Goal: Task Accomplishment & Management: Use online tool/utility

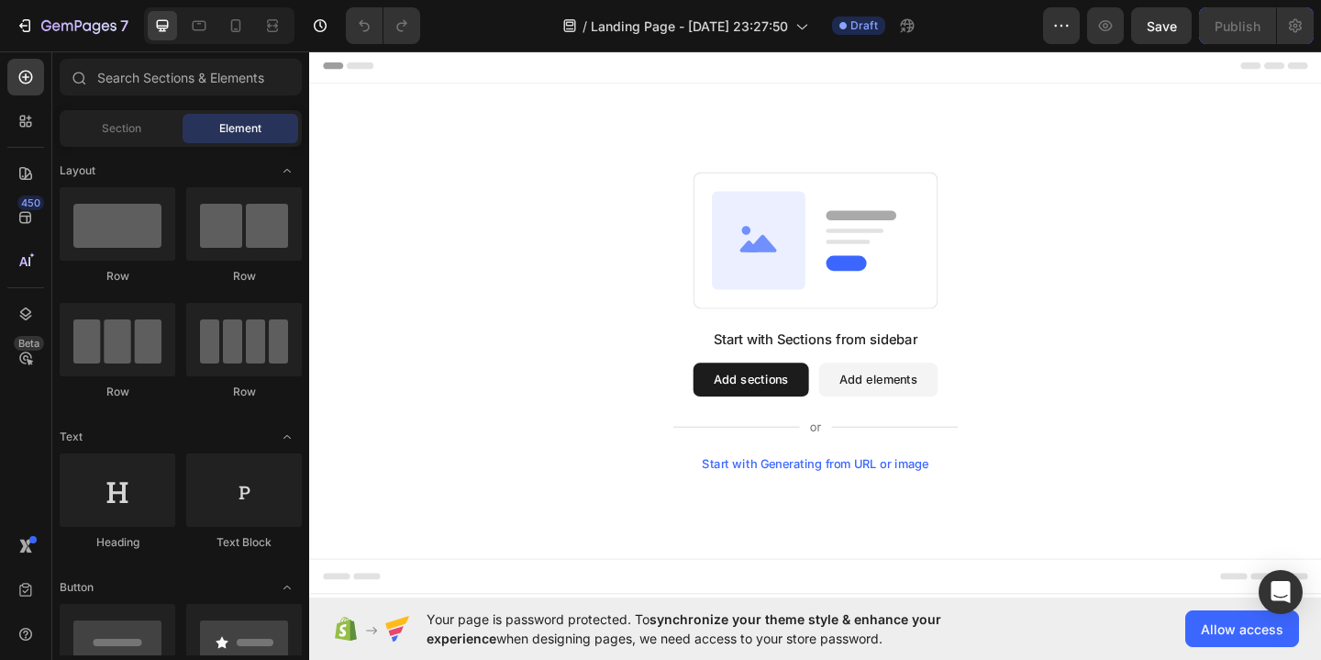
click at [806, 405] on button "Add sections" at bounding box center [790, 408] width 126 height 37
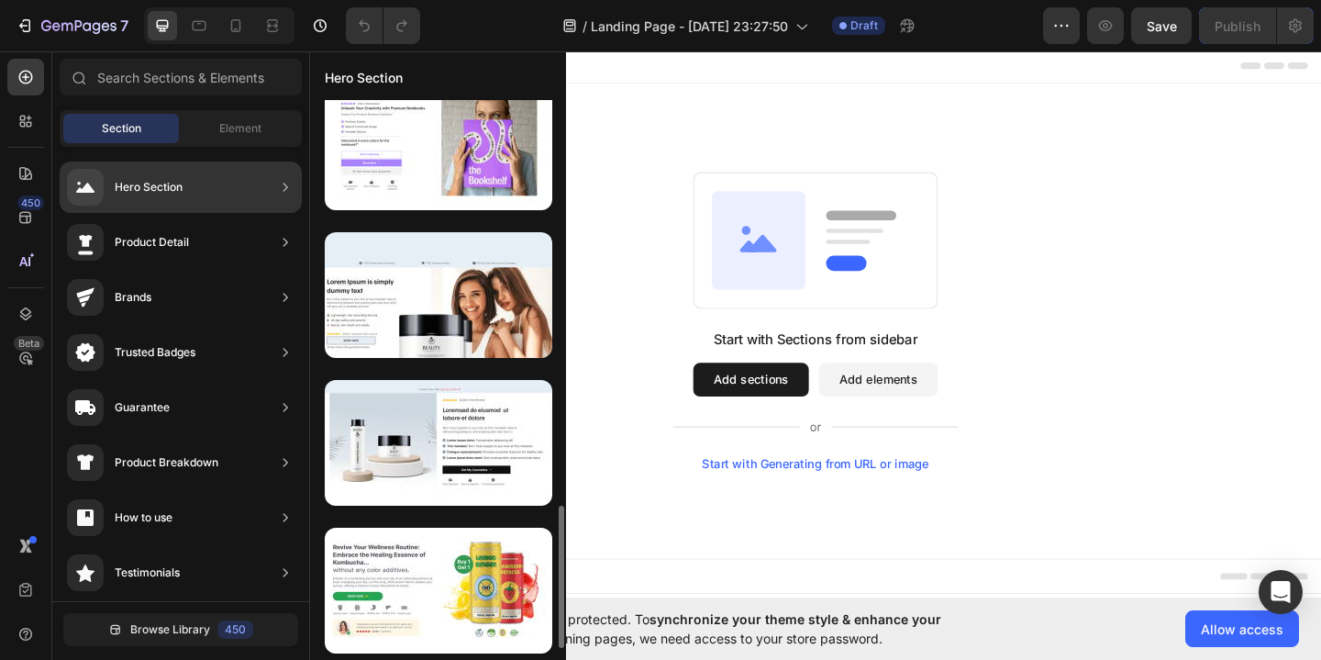
scroll to position [1047, 0]
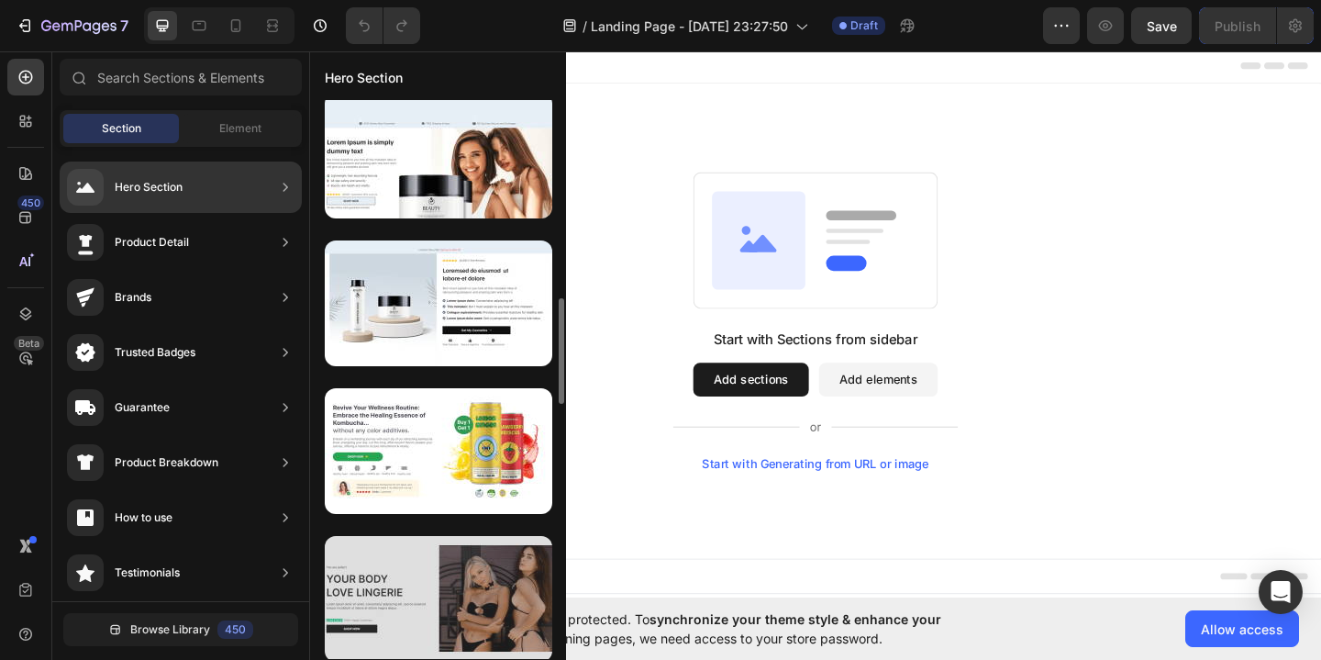
click at [438, 602] on div at bounding box center [438, 599] width 227 height 126
click at [461, 583] on div at bounding box center [438, 599] width 227 height 126
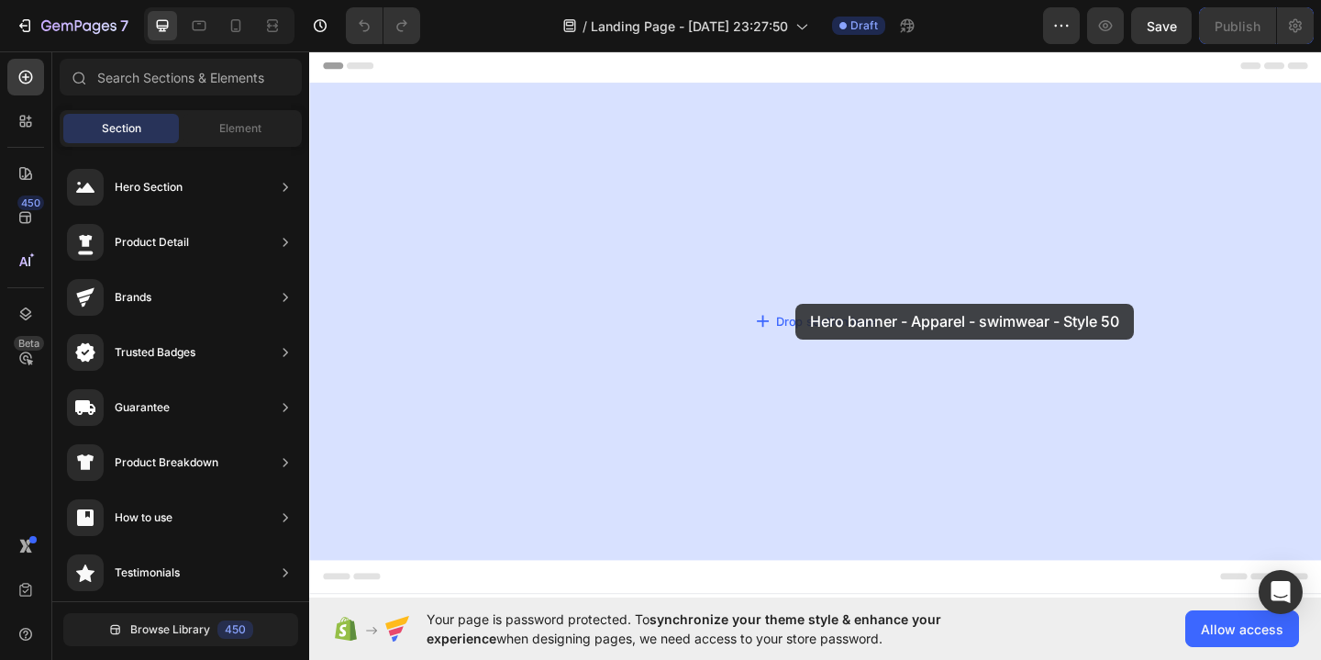
drag, startPoint x: 734, startPoint y: 647, endPoint x: 838, endPoint y: 326, distance: 337.7
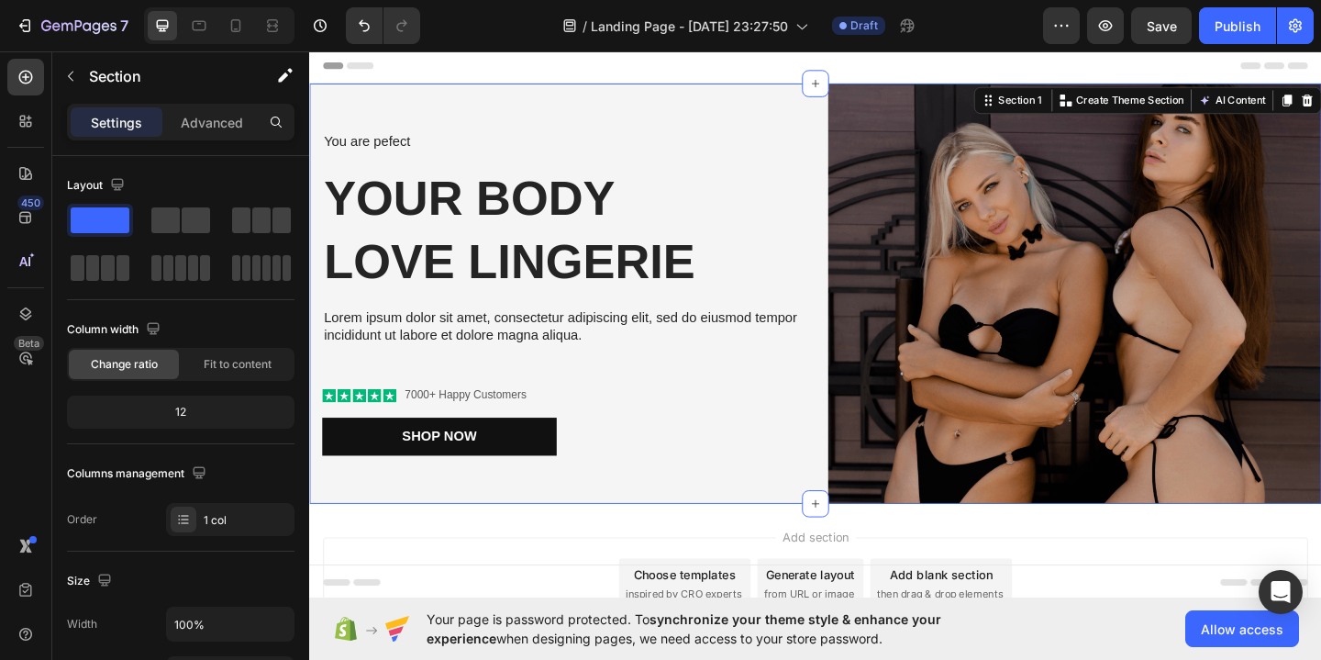
drag, startPoint x: 852, startPoint y: 549, endPoint x: 846, endPoint y: 611, distance: 62.7
click at [846, 611] on div "Header You are pefect Text Block Your Body love Lingerie Heading Lorem ipsum do…" at bounding box center [859, 409] width 1101 height 720
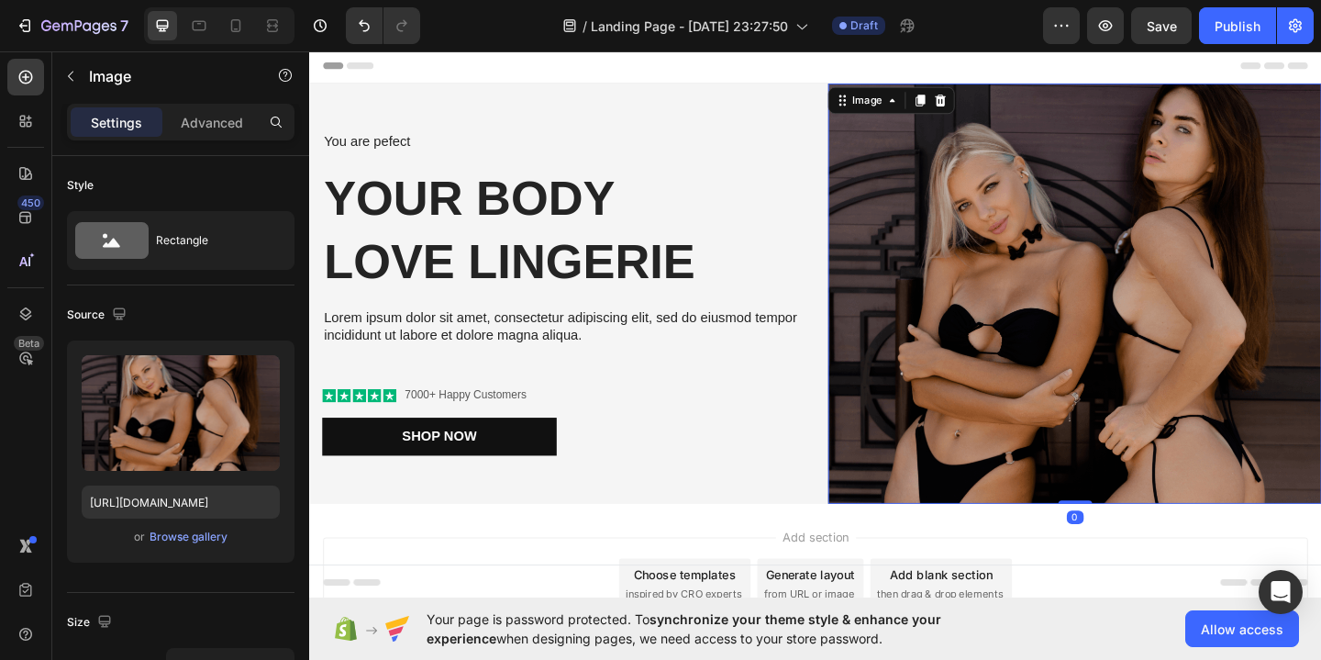
click at [929, 456] on img at bounding box center [1141, 314] width 537 height 457
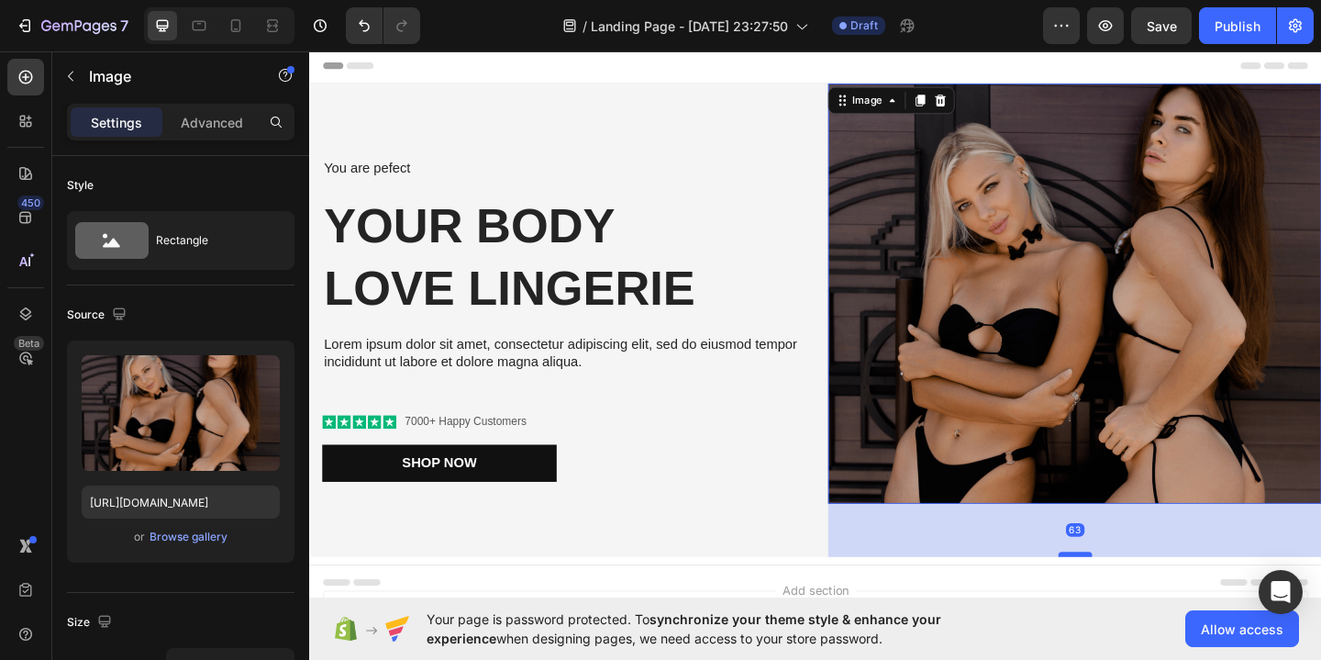
drag, startPoint x: 1137, startPoint y: 541, endPoint x: 1135, endPoint y: 599, distance: 57.8
click at [1135, 599] on div at bounding box center [1142, 598] width 37 height 6
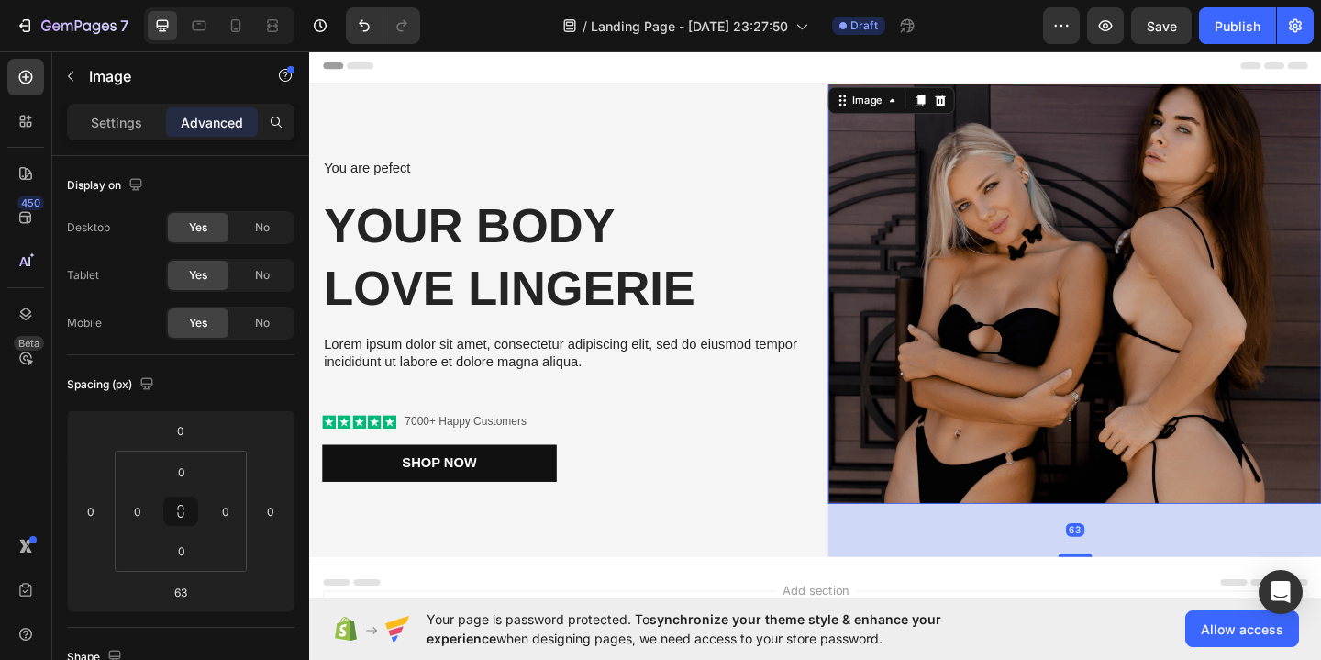
click at [871, 521] on div "You are pefect Text Block Your Body love Lingerie Heading Lorem ipsum dolor sit…" at bounding box center [859, 343] width 1101 height 515
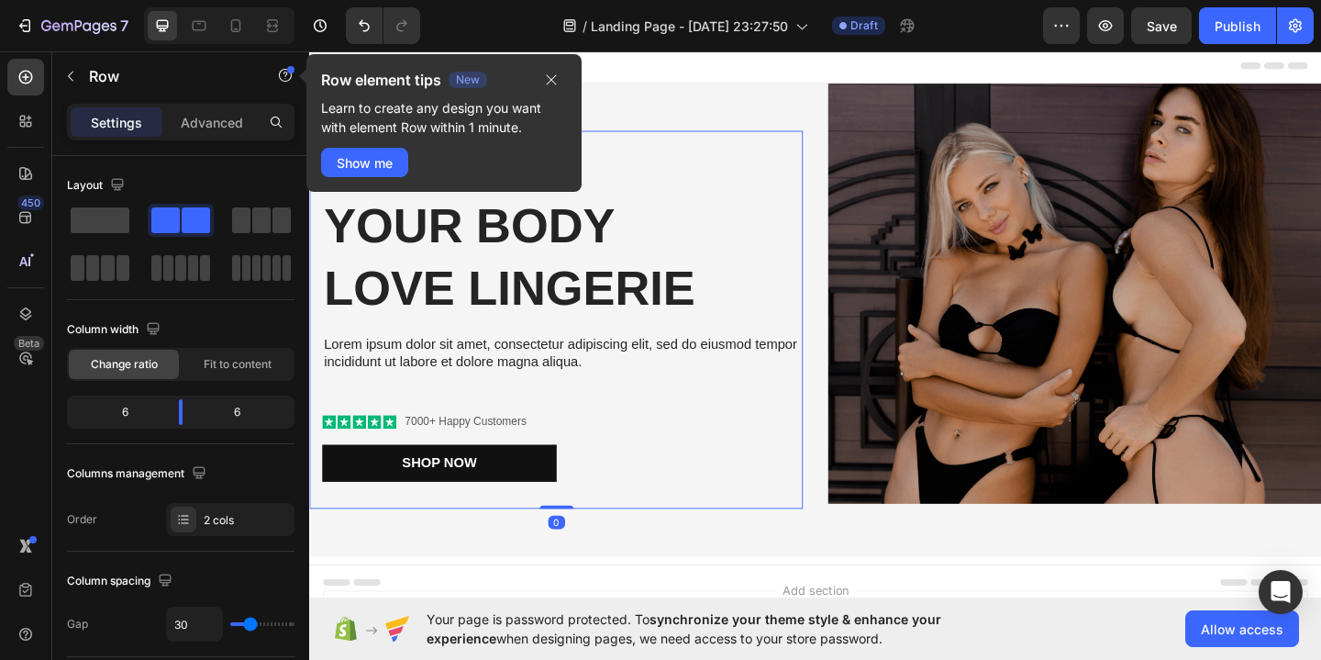
click at [835, 528] on div "You are pefect Text Block Your Body love Lingerie Heading Lorem ipsum dolor sit…" at bounding box center [577, 343] width 537 height 411
click at [940, 522] on img at bounding box center [1141, 314] width 537 height 457
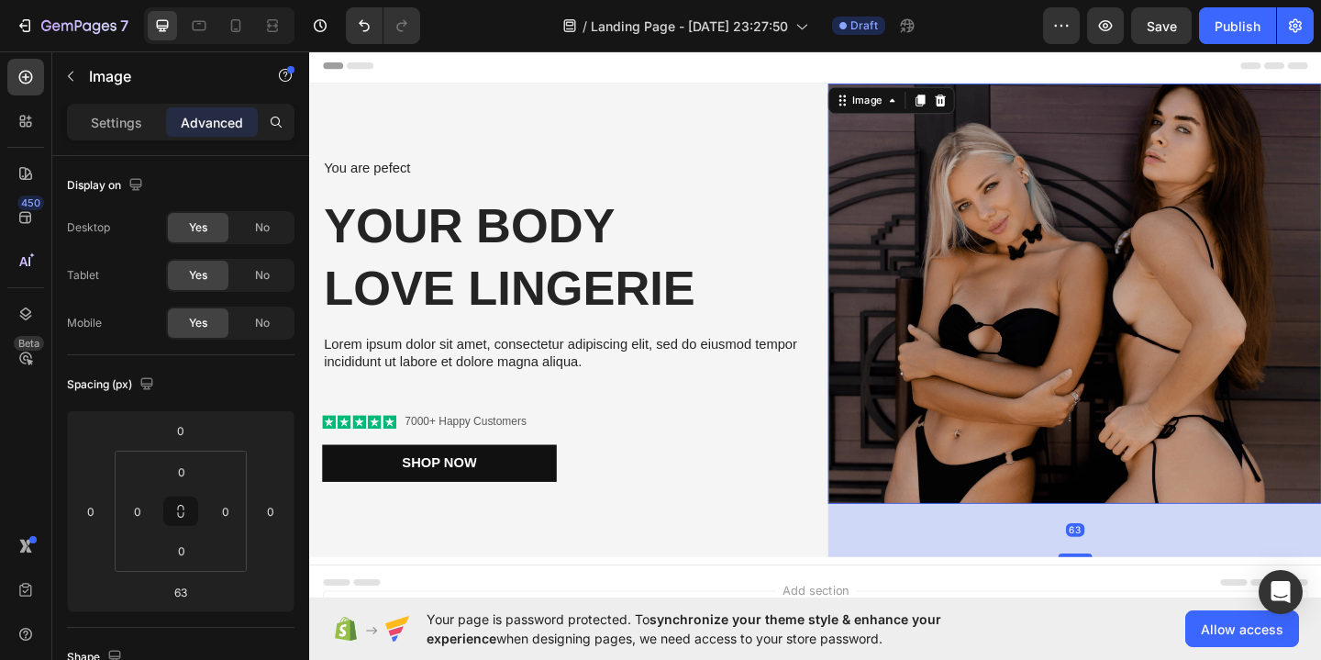
click at [1042, 484] on img at bounding box center [1141, 314] width 537 height 457
click at [1145, 540] on img at bounding box center [1141, 314] width 537 height 457
drag, startPoint x: 1144, startPoint y: 548, endPoint x: 1141, endPoint y: 582, distance: 34.1
click at [1141, 582] on div "63" at bounding box center [1141, 572] width 537 height 58
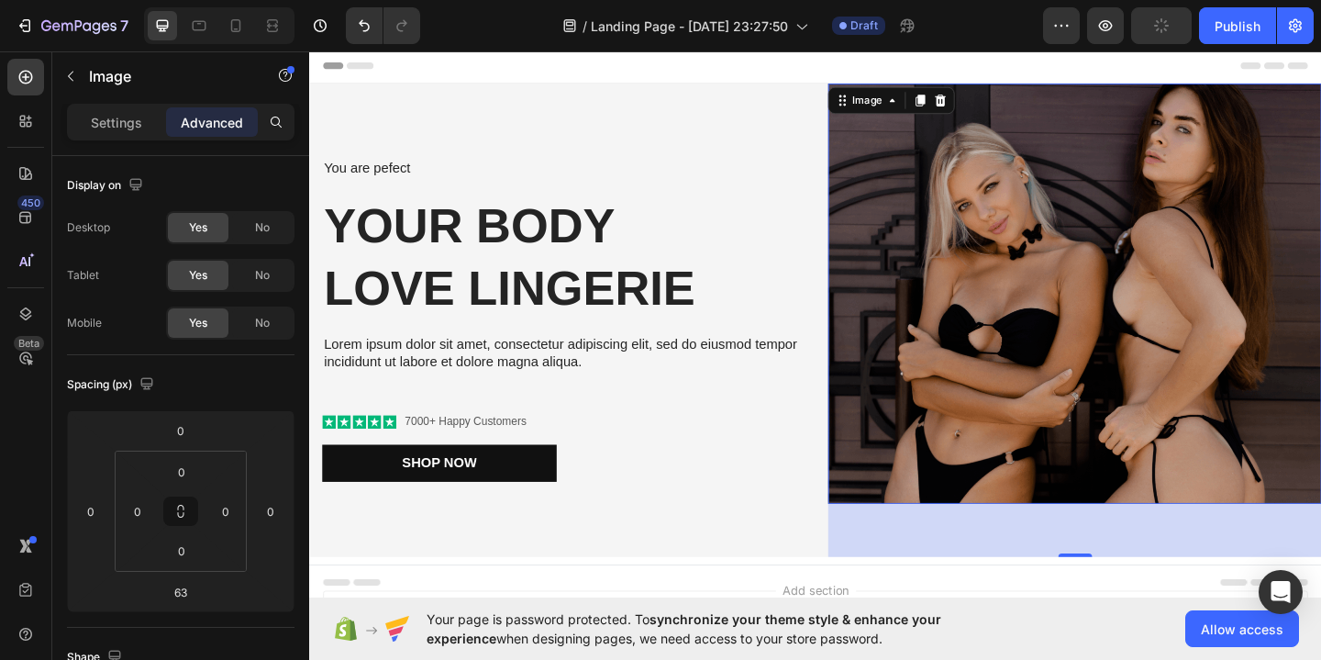
drag, startPoint x: 1139, startPoint y: 518, endPoint x: 1138, endPoint y: 582, distance: 64.2
click at [1138, 582] on div "Header You are pefect Text Block Your Body love Lingerie Heading Lorem ipsum do…" at bounding box center [859, 438] width 1101 height 778
click at [1104, 445] on img at bounding box center [1141, 314] width 537 height 457
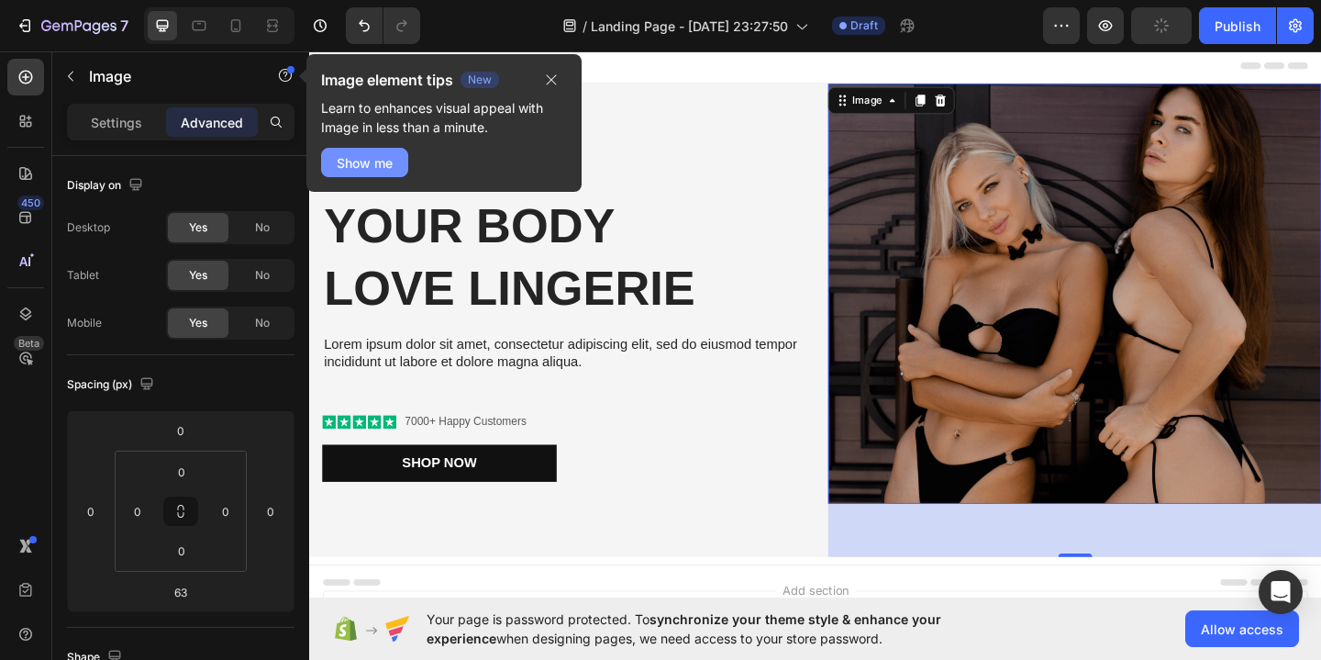
click at [367, 150] on button "Show me" at bounding box center [364, 162] width 87 height 29
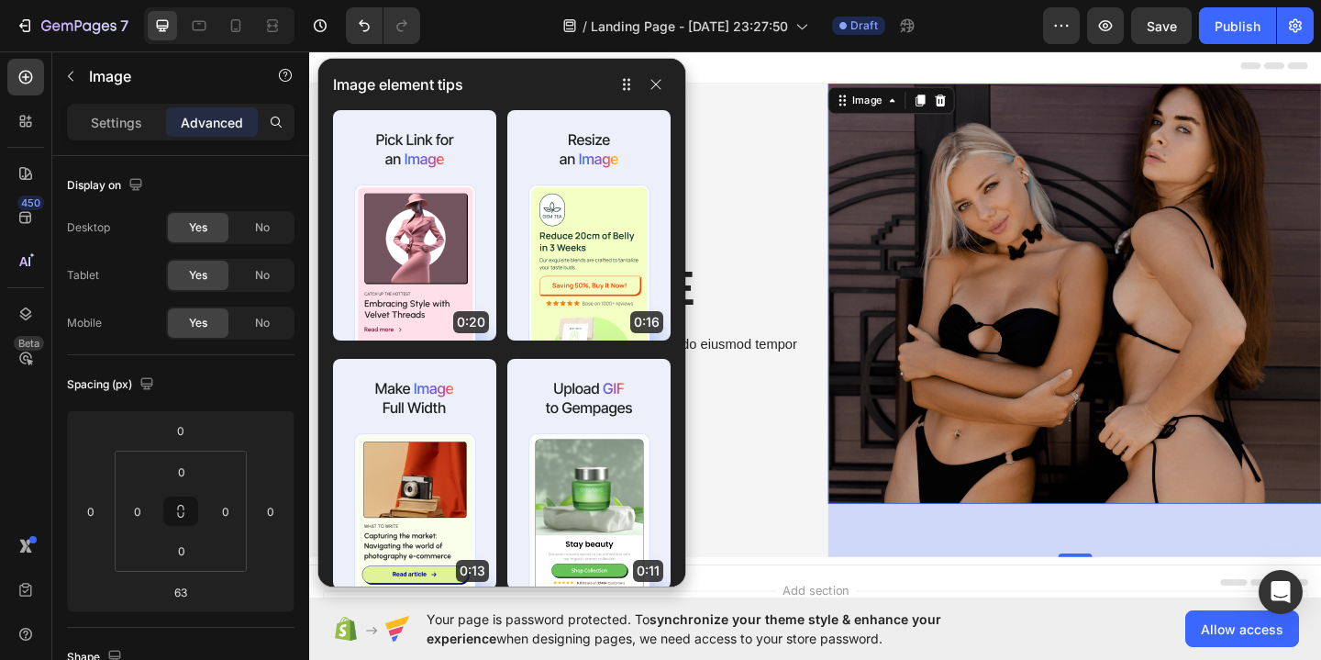
click at [976, 272] on img at bounding box center [1141, 314] width 537 height 457
click at [1162, 321] on img at bounding box center [1141, 314] width 537 height 457
click at [910, 97] on div "Image" at bounding box center [915, 104] width 39 height 17
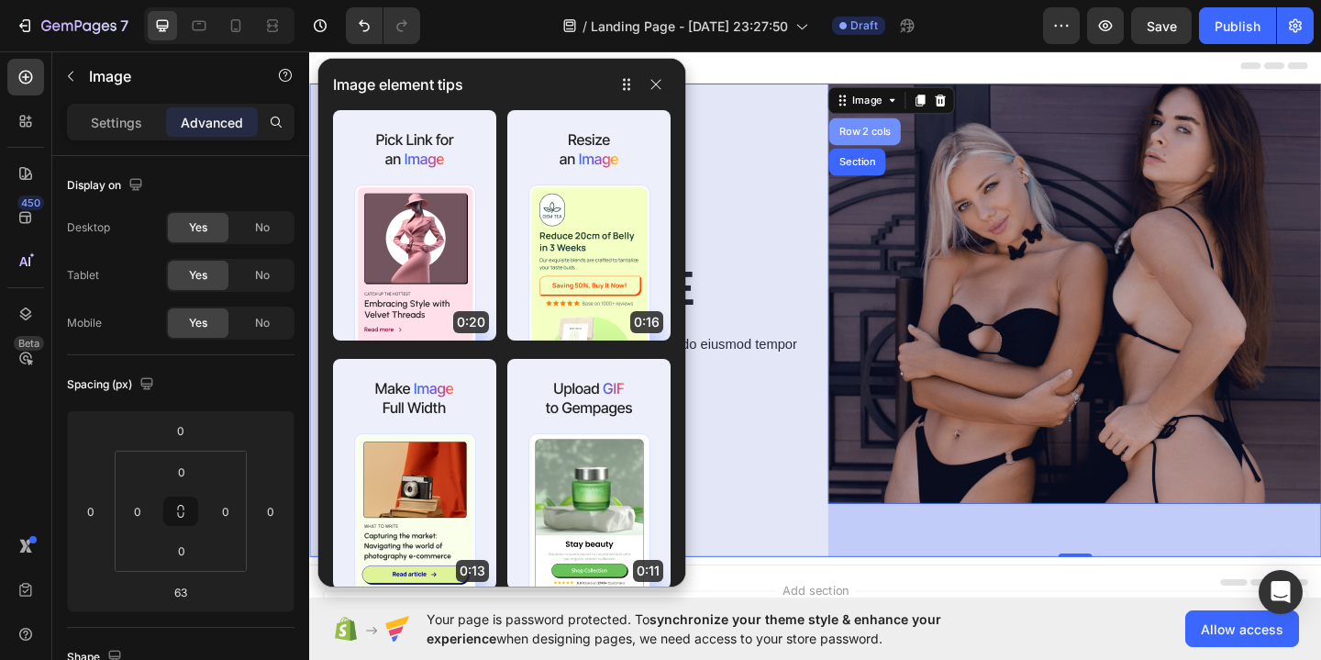
click at [917, 130] on div "Row 2 cols" at bounding box center [913, 138] width 78 height 29
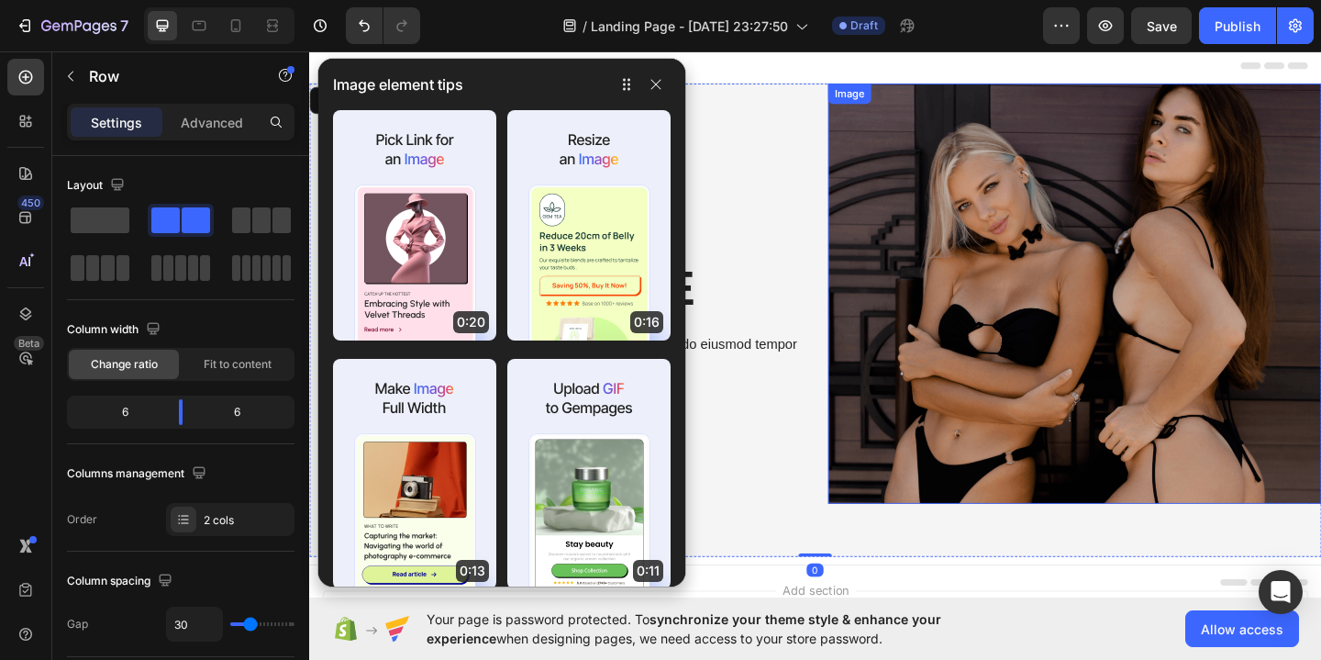
click at [1008, 360] on img at bounding box center [1141, 314] width 537 height 457
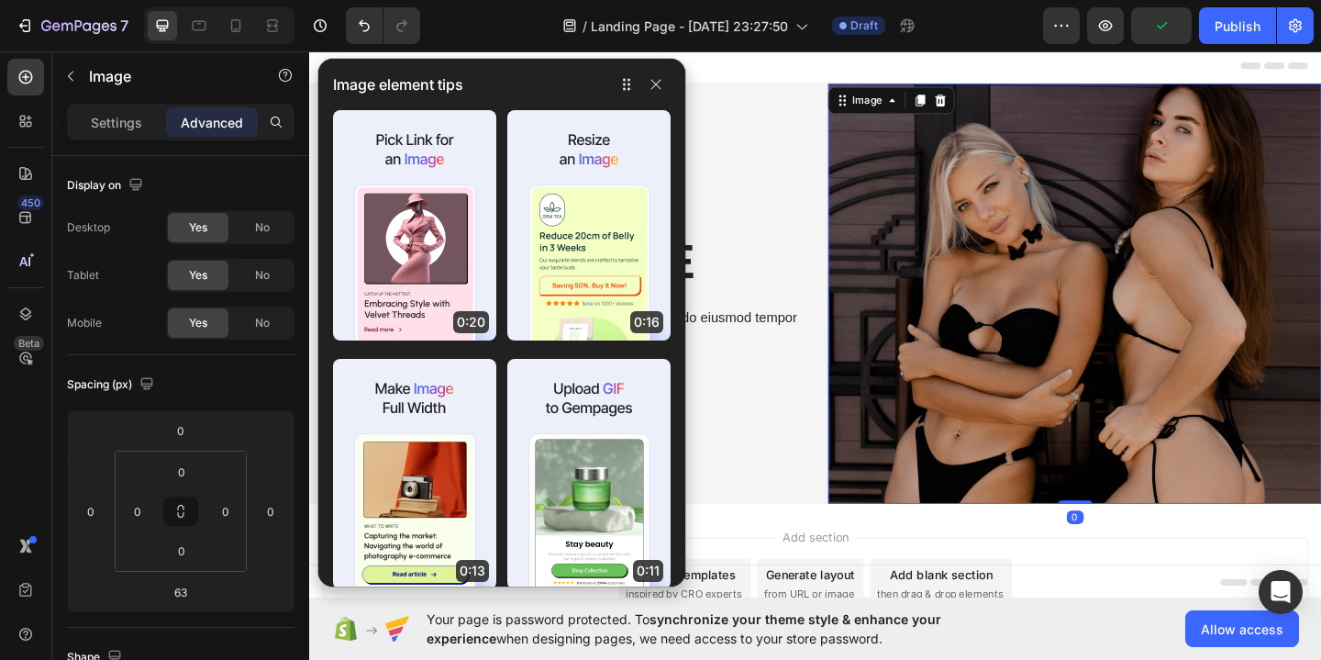
drag, startPoint x: 1155, startPoint y: 600, endPoint x: 1172, endPoint y: 523, distance: 79.0
click at [1172, 523] on div "Image 0" at bounding box center [1141, 314] width 537 height 457
type input "0"
click at [1150, 512] on img at bounding box center [1141, 314] width 537 height 457
click at [844, 447] on div "You are pefect Text Block Your Body love Lingerie Heading Lorem ipsum dolor sit…" at bounding box center [584, 315] width 523 height 352
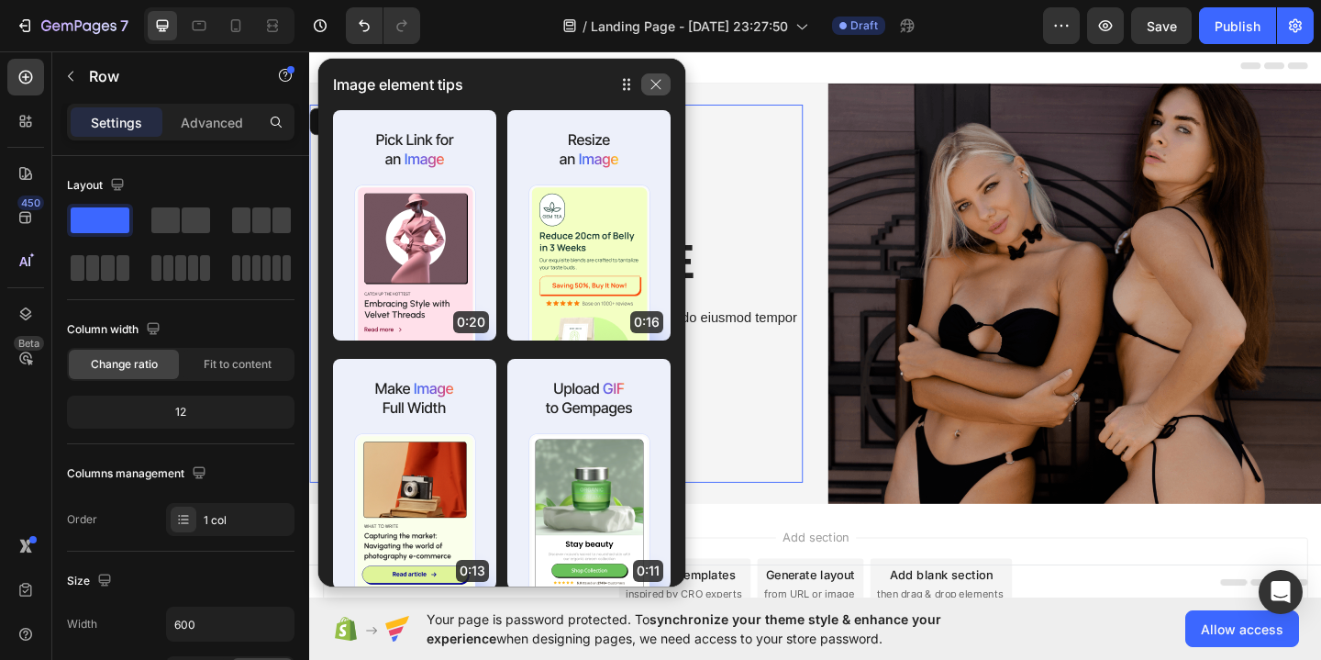
click at [652, 83] on icon "button" at bounding box center [656, 84] width 15 height 15
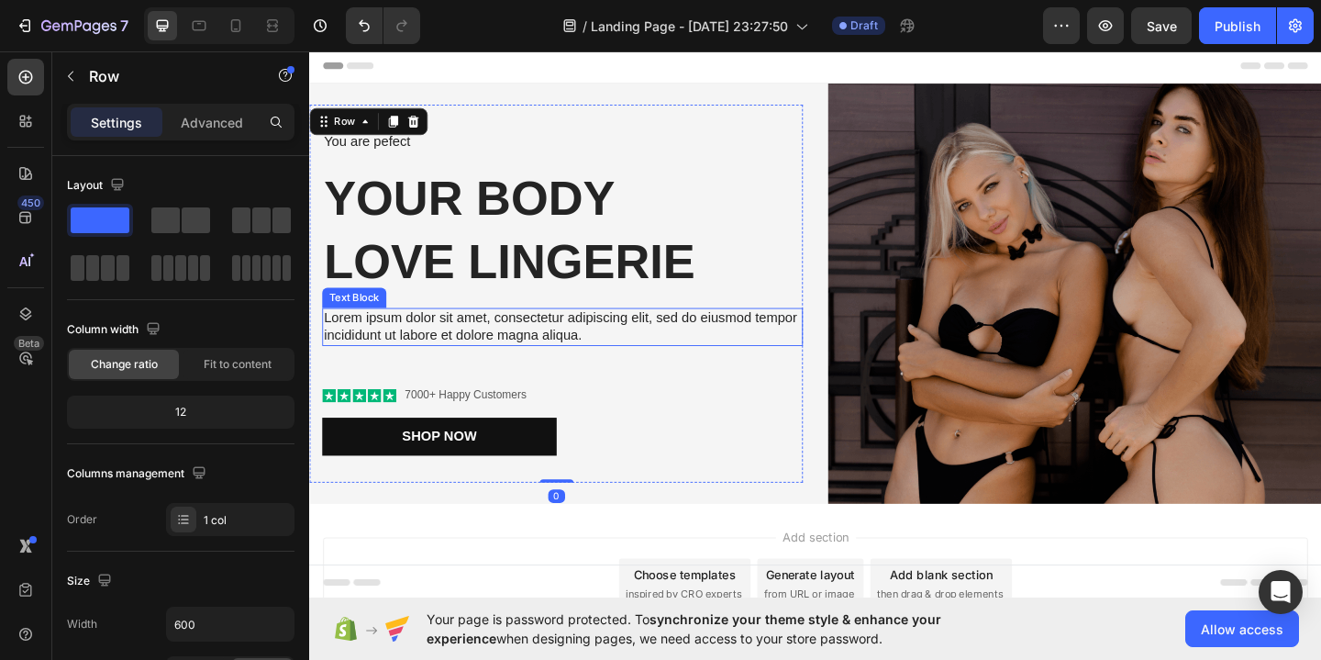
click at [678, 356] on p "Lorem ipsum dolor sit amet, consectetur adipiscing elit, sed do eiusmod tempor …" at bounding box center [584, 351] width 519 height 39
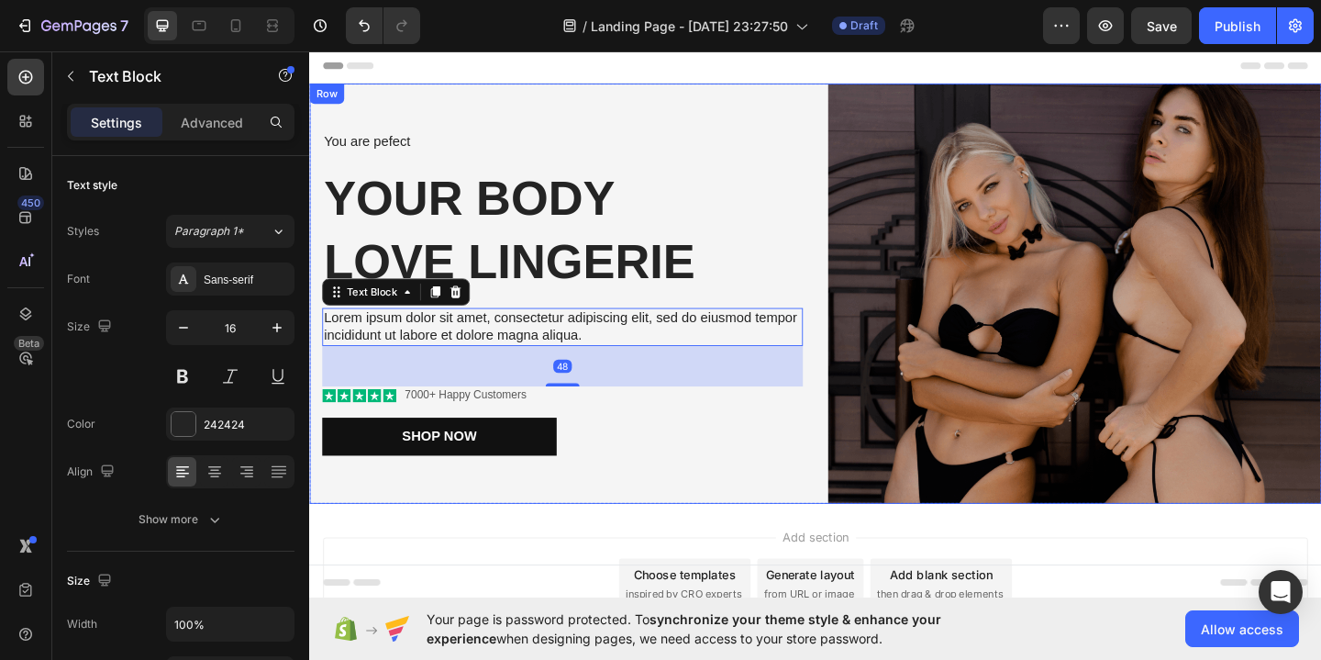
click at [847, 320] on div "You are pefect Text Block Your Body love Lingerie Heading Lorem ipsum dolor sit…" at bounding box center [859, 314] width 1101 height 457
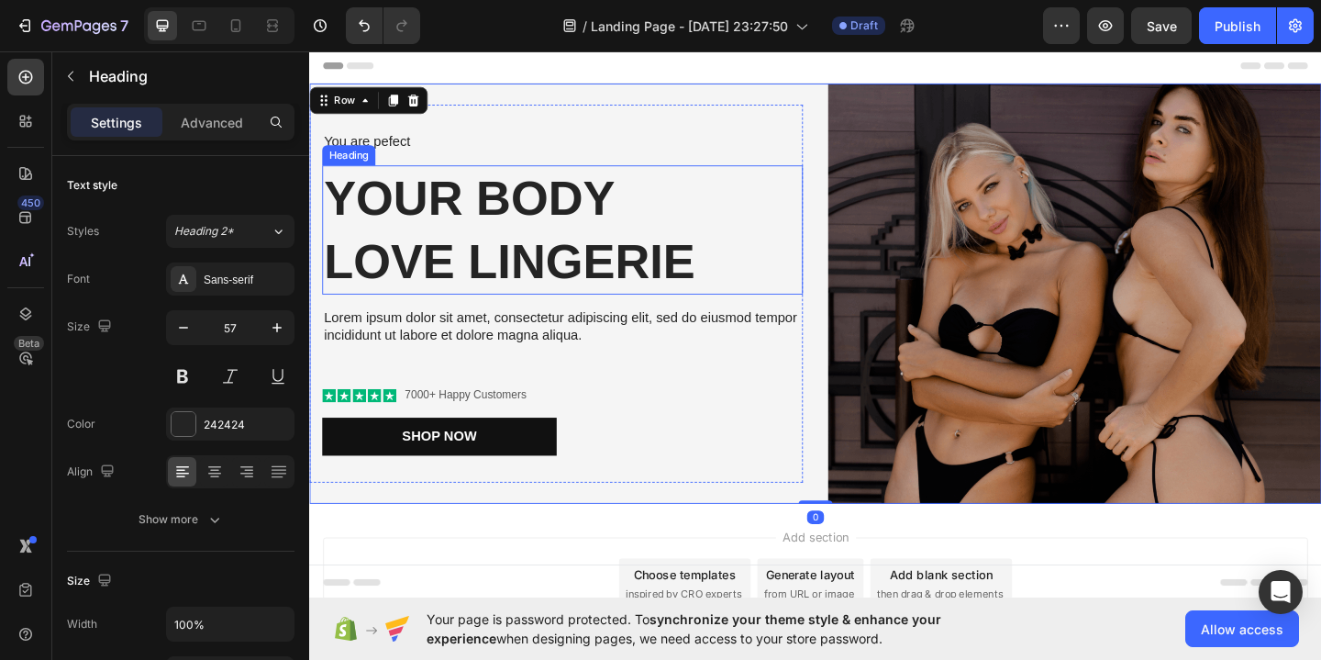
click at [804, 303] on h2 "Your Body love Lingerie" at bounding box center [584, 244] width 523 height 139
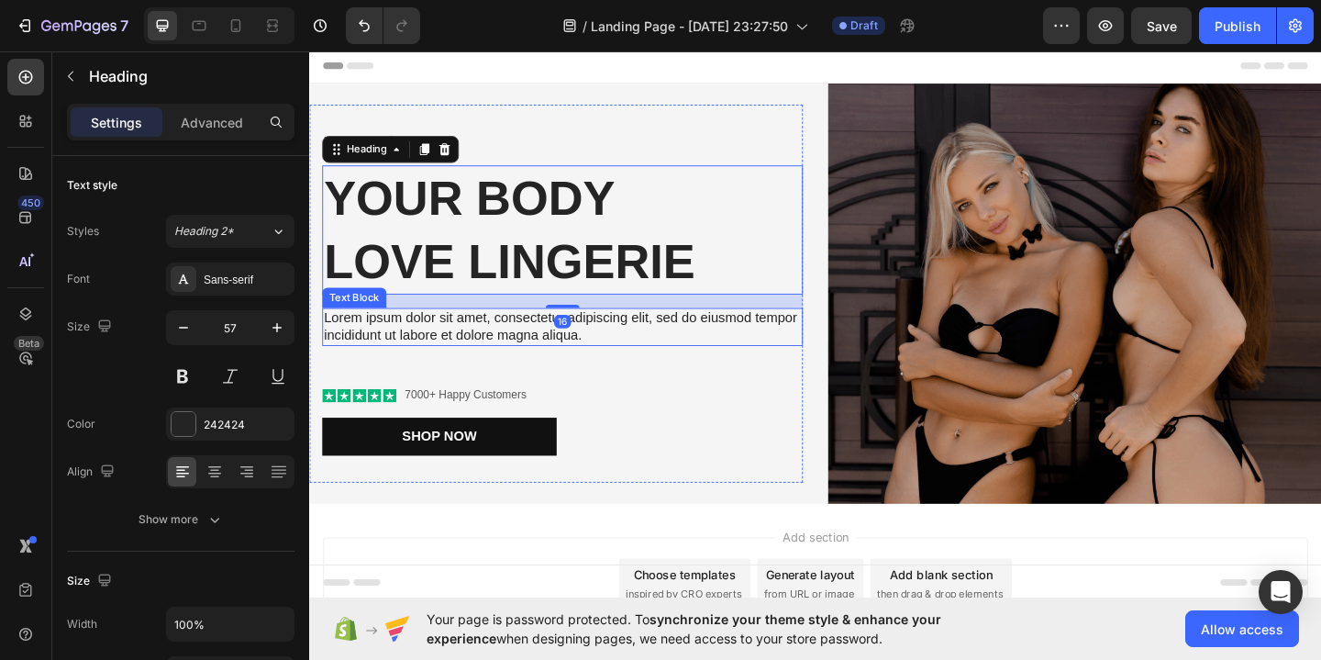
click at [810, 361] on p "Lorem ipsum dolor sit amet, consectetur adipiscing elit, sed do eiusmod tempor …" at bounding box center [584, 351] width 519 height 39
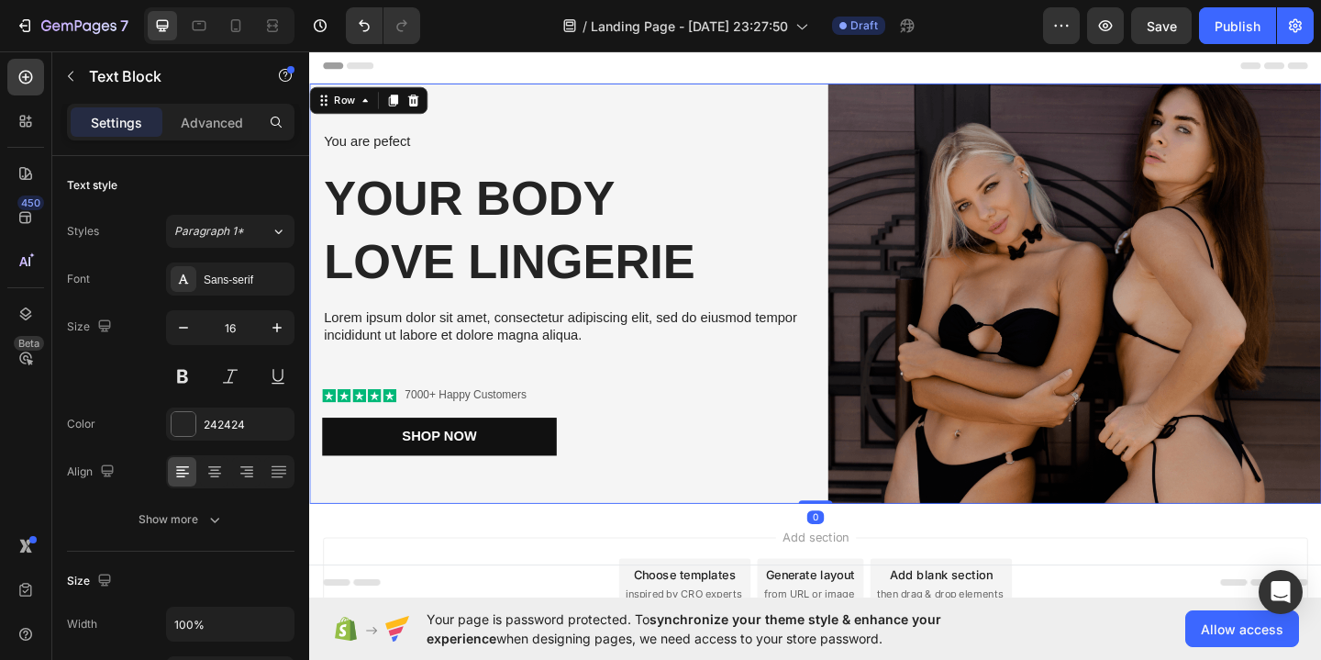
click at [857, 387] on div "You are pefect Text Block Your Body love Lingerie Heading Lorem ipsum dolor sit…" at bounding box center [859, 314] width 1101 height 457
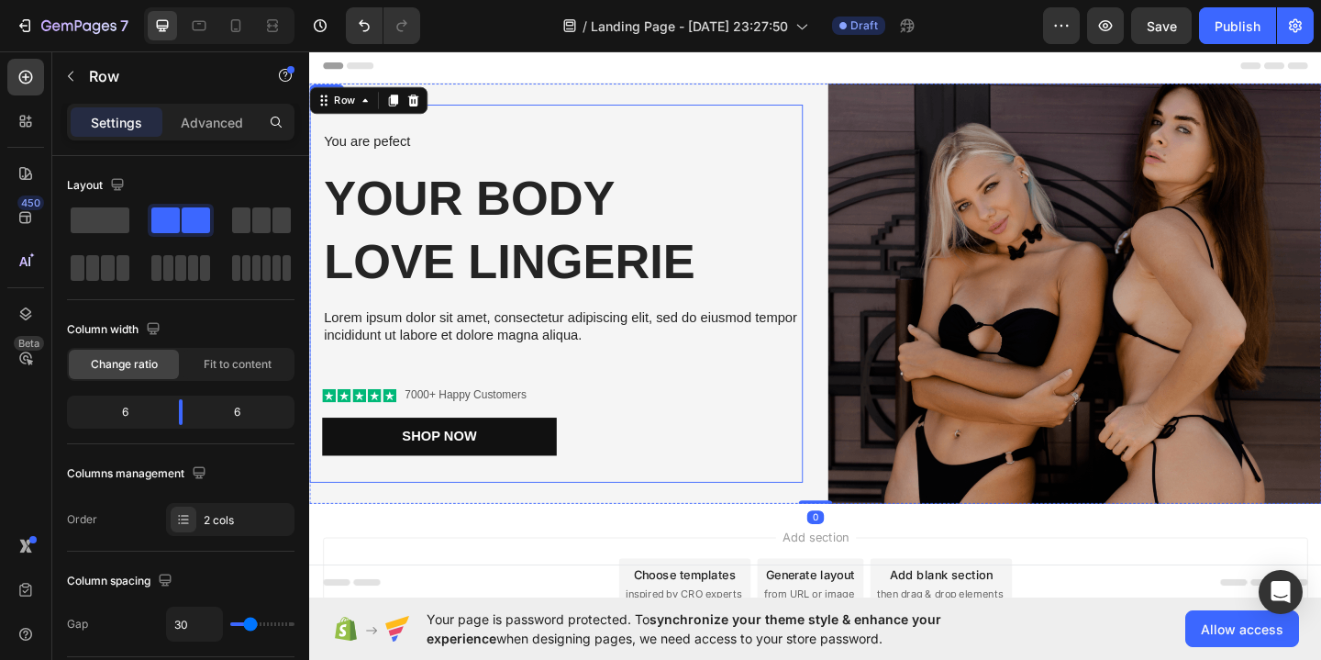
click at [703, 383] on div "You are pefect Text Block Your Body love Lingerie Heading Lorem ipsum dolor sit…" at bounding box center [584, 315] width 523 height 352
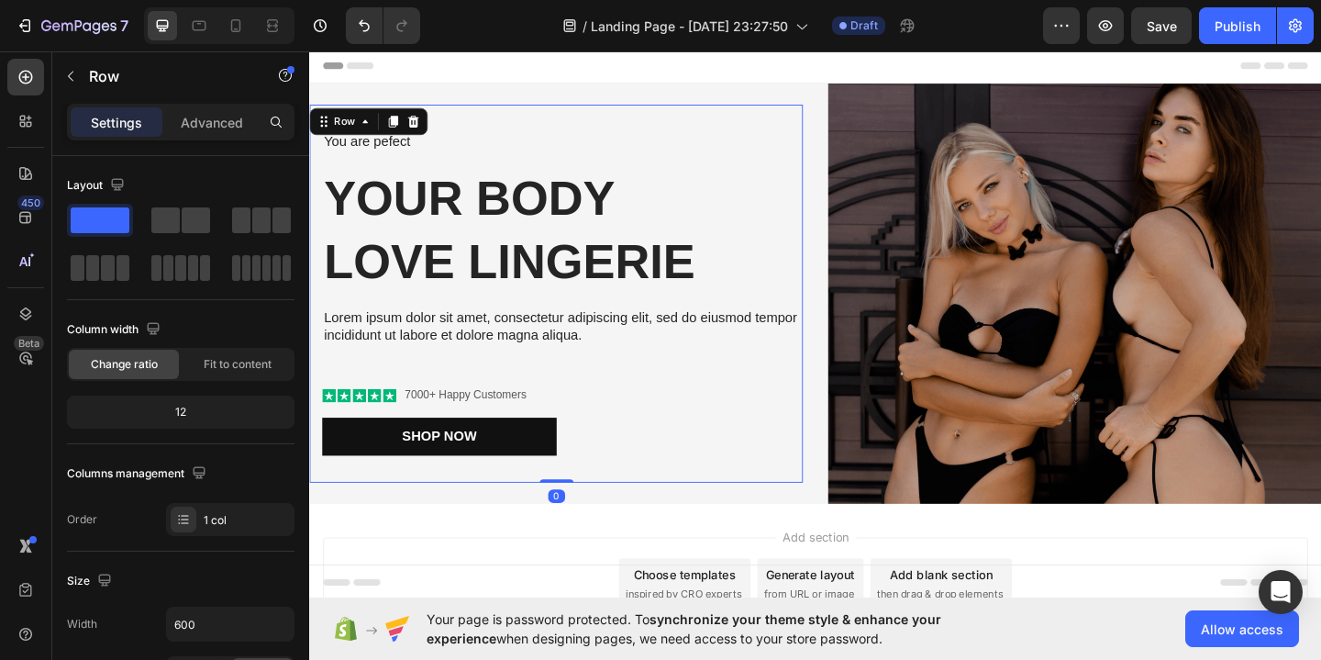
click at [585, 383] on div "You are pefect Text Block Your Body love Lingerie Heading Lorem ipsum dolor sit…" at bounding box center [584, 315] width 523 height 352
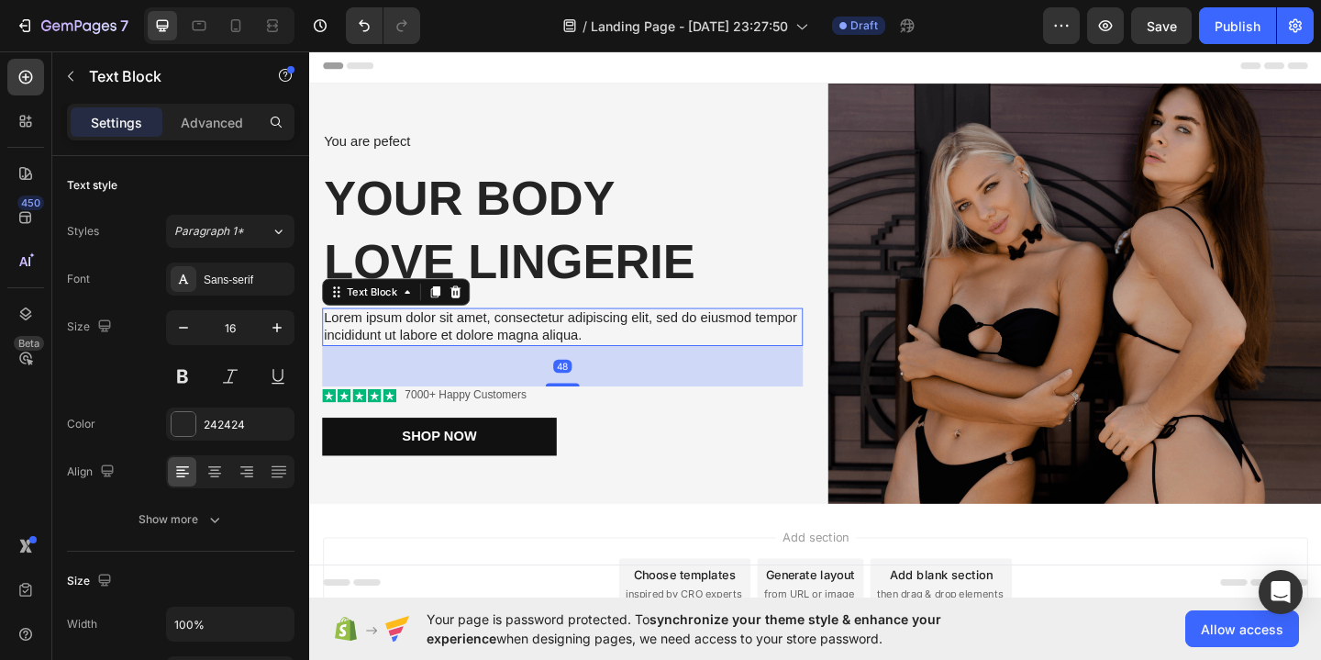
click at [595, 353] on p "Lorem ipsum dolor sit amet, consectetur adipiscing elit, sed do eiusmod tempor …" at bounding box center [584, 351] width 519 height 39
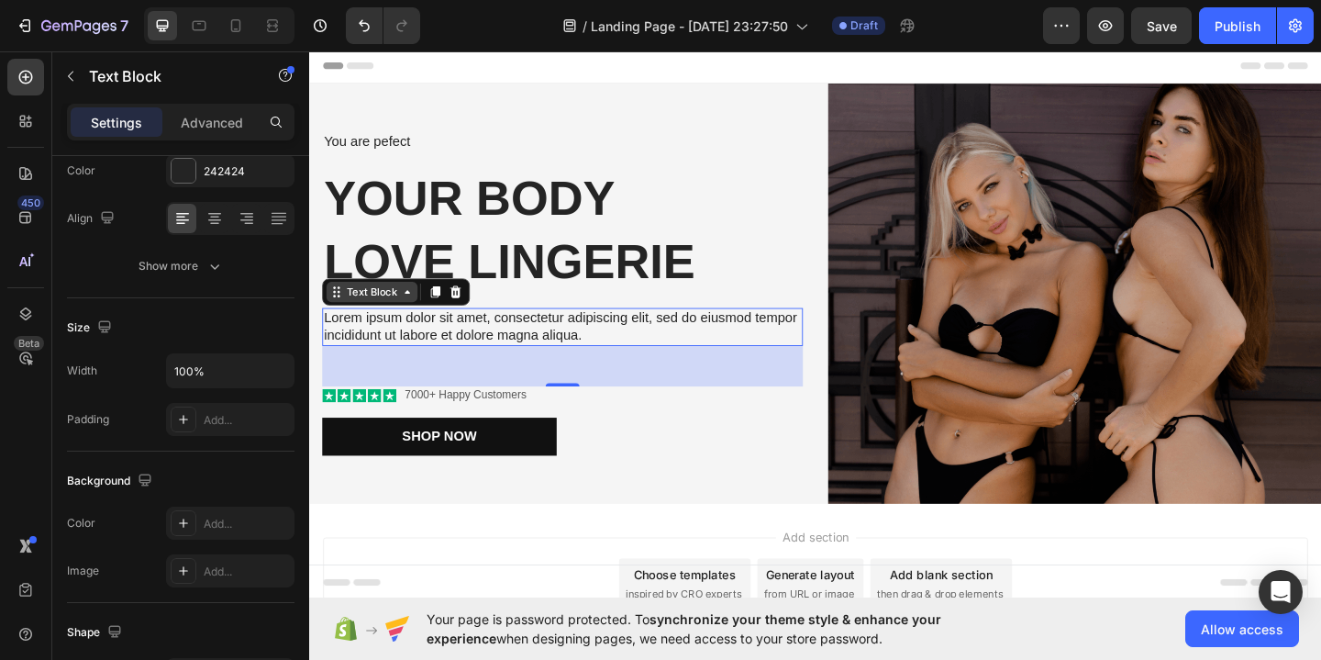
click at [408, 309] on icon at bounding box center [415, 312] width 15 height 15
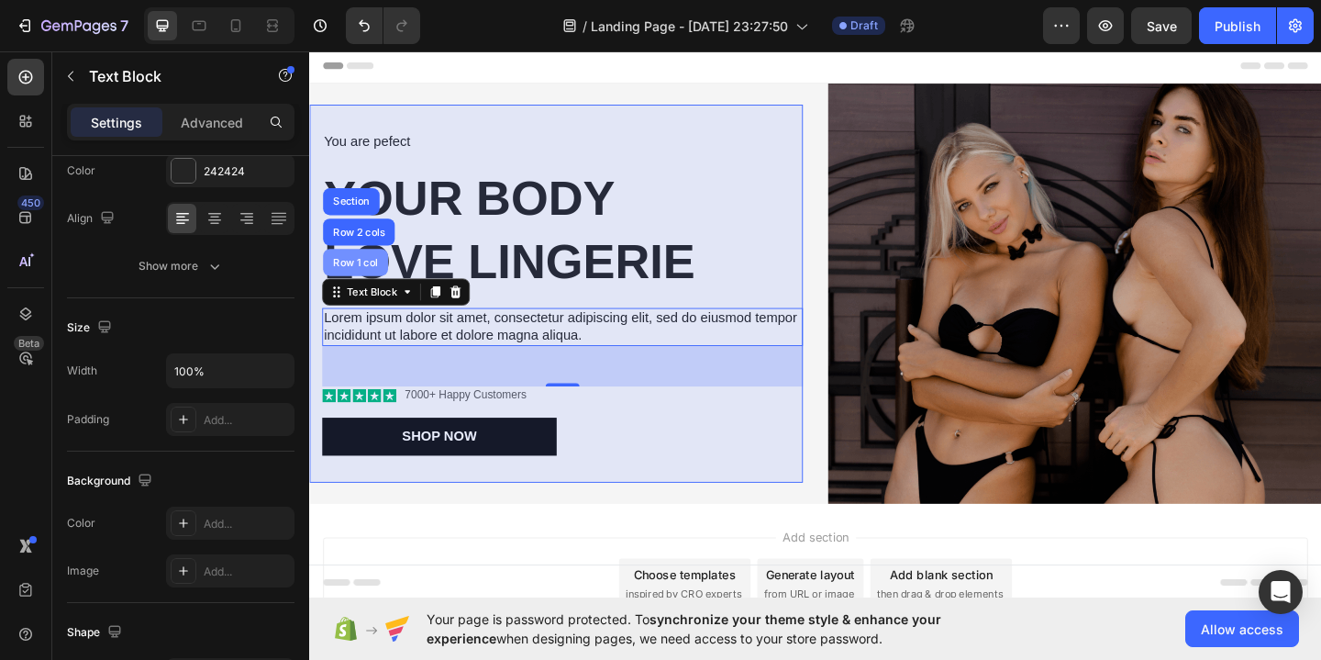
click at [368, 276] on div "Row 1 col" at bounding box center [359, 280] width 56 height 11
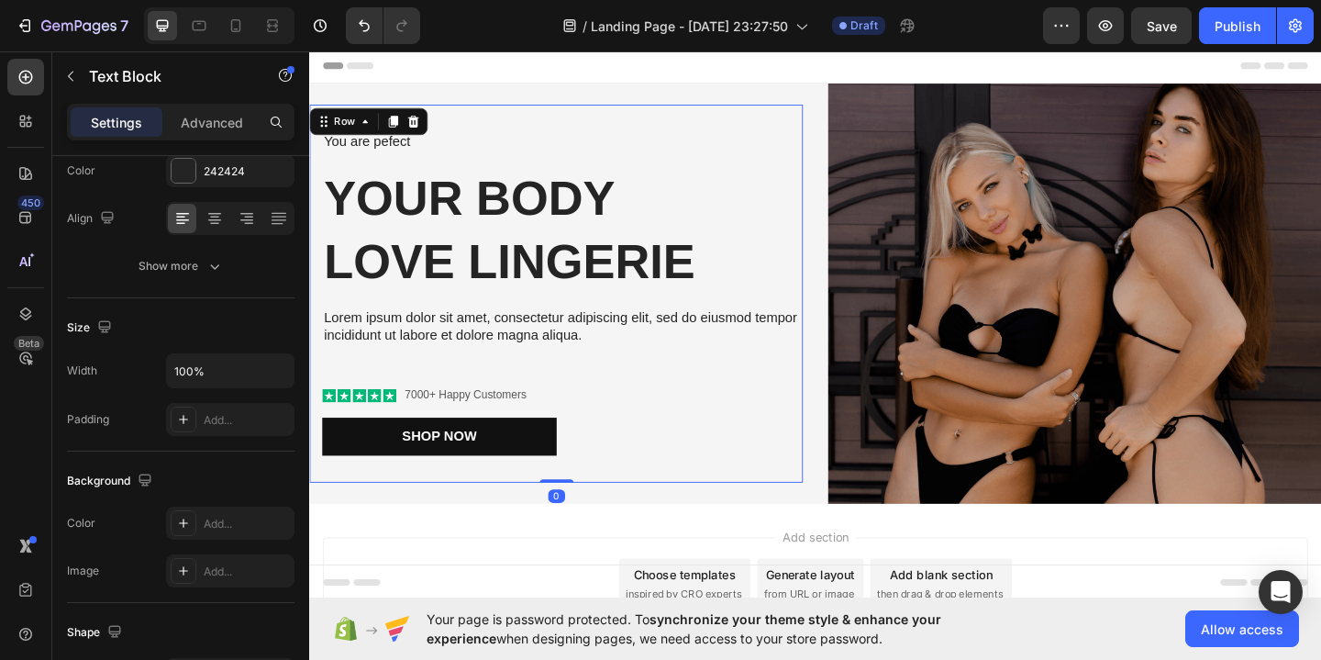
scroll to position [0, 0]
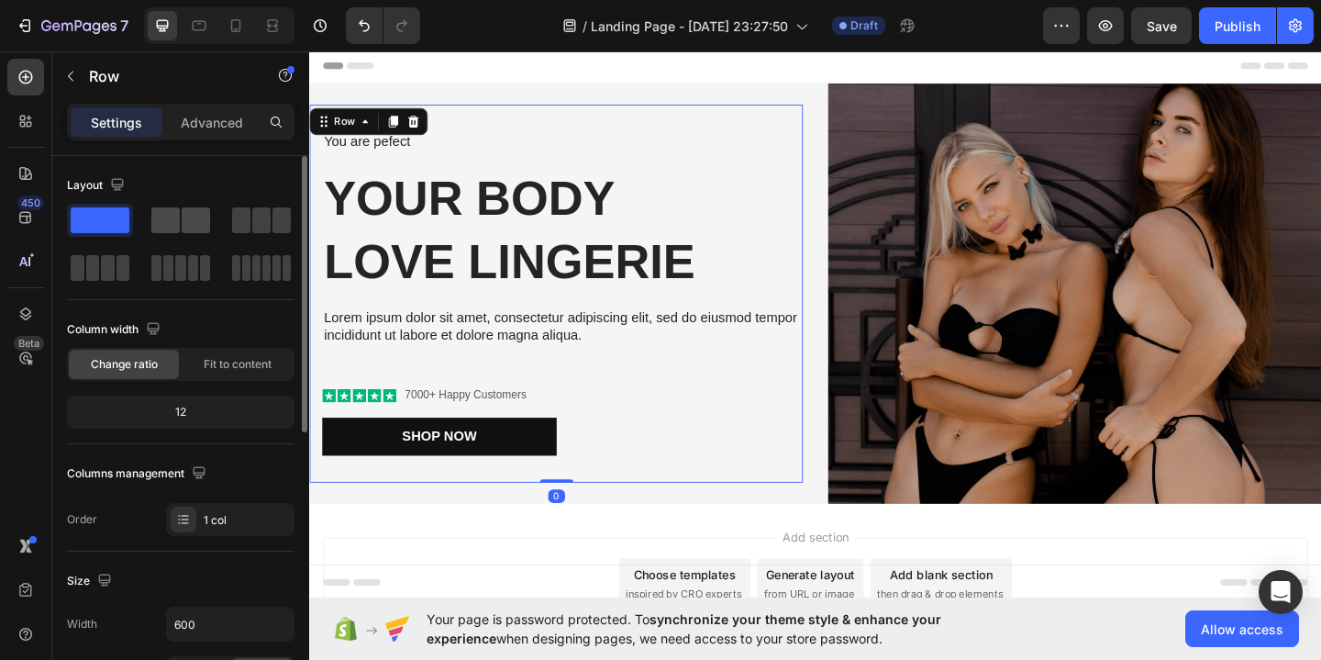
click at [180, 219] on div at bounding box center [180, 220] width 59 height 26
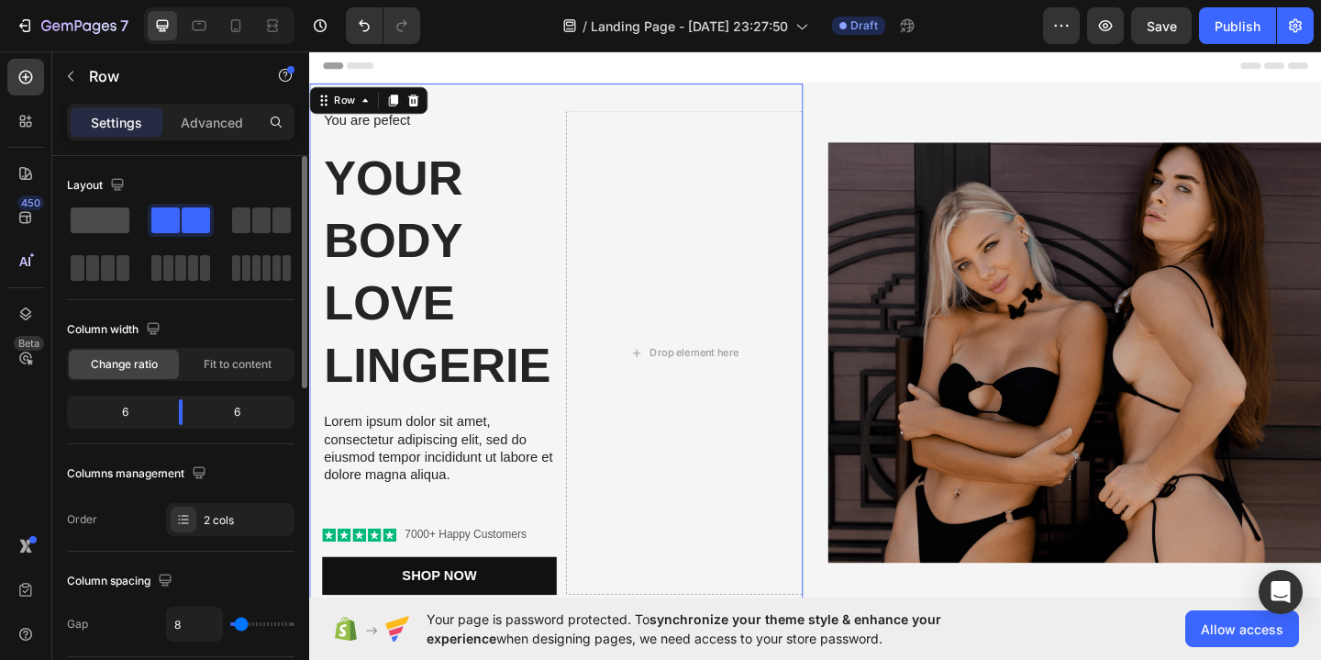
click at [105, 214] on span at bounding box center [100, 220] width 59 height 26
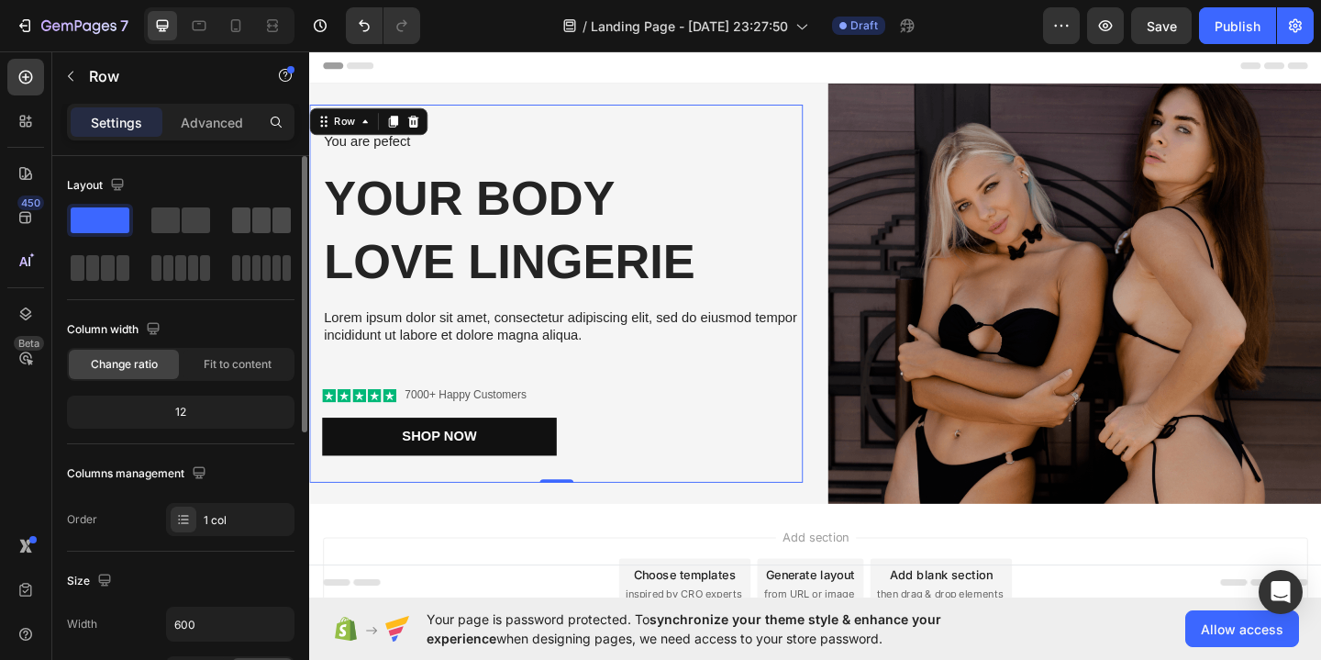
click at [259, 218] on span at bounding box center [261, 220] width 18 height 26
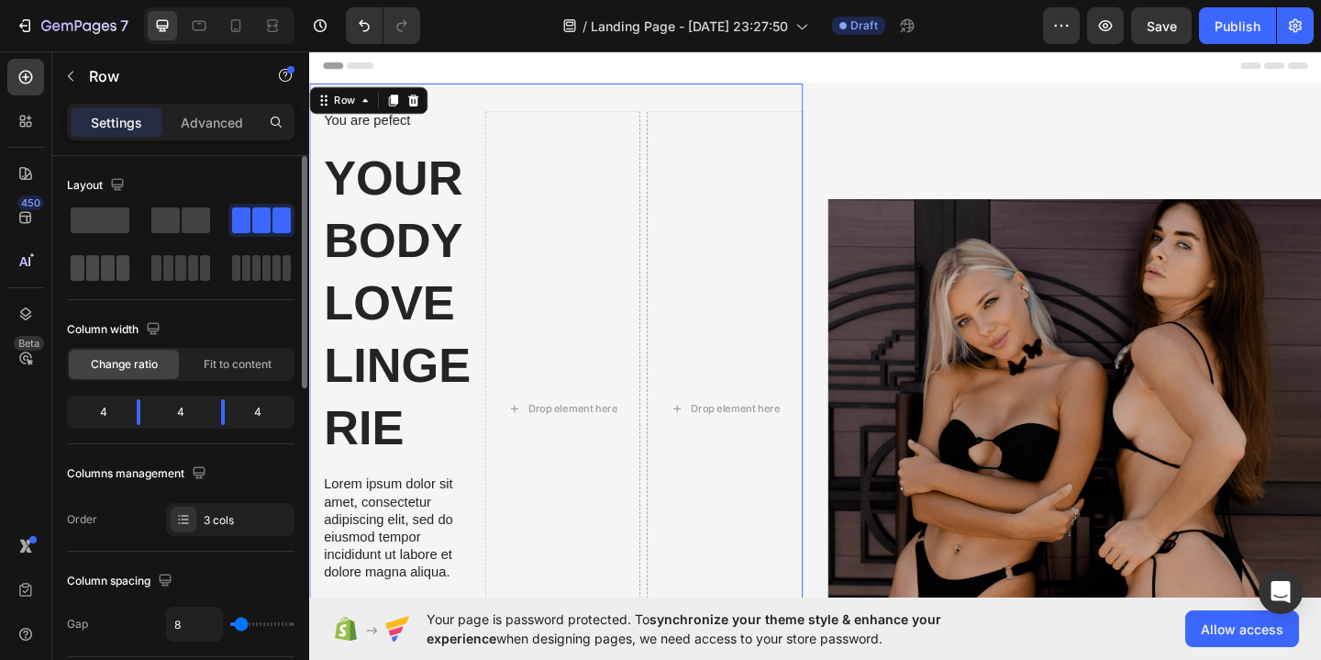
click at [148, 258] on div at bounding box center [181, 267] width 66 height 33
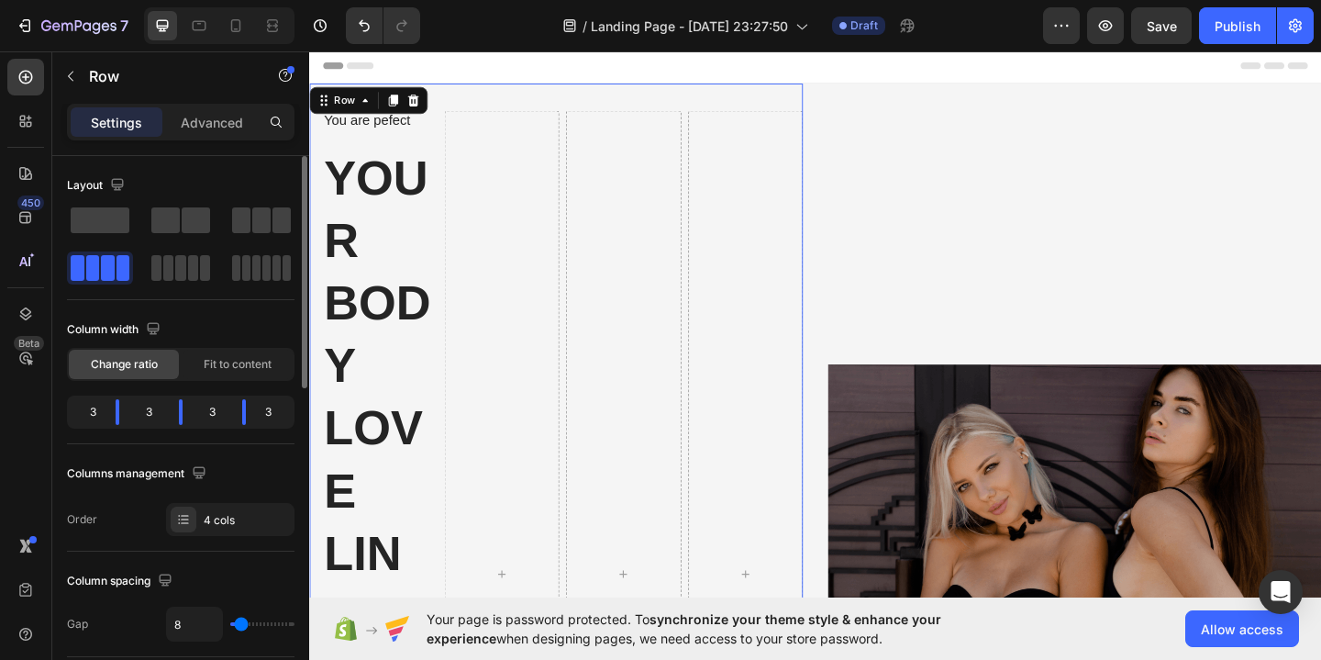
click at [256, 379] on div "Change ratio Fit to content" at bounding box center [180, 364] width 227 height 33
click at [261, 360] on span "Fit to content" at bounding box center [238, 364] width 68 height 17
